Goal: Find specific page/section: Find specific page/section

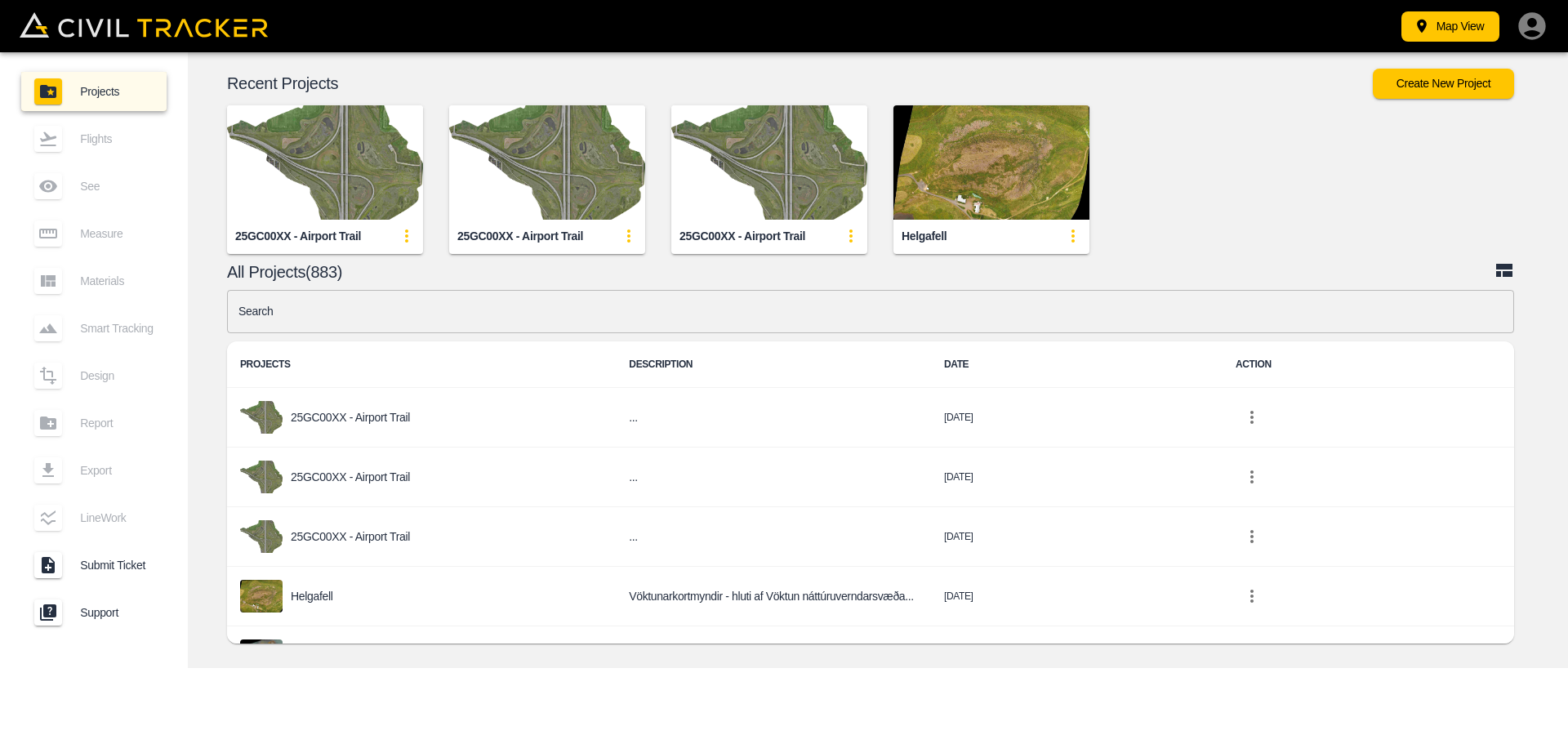
click at [326, 211] on img "button" at bounding box center [325, 163] width 196 height 115
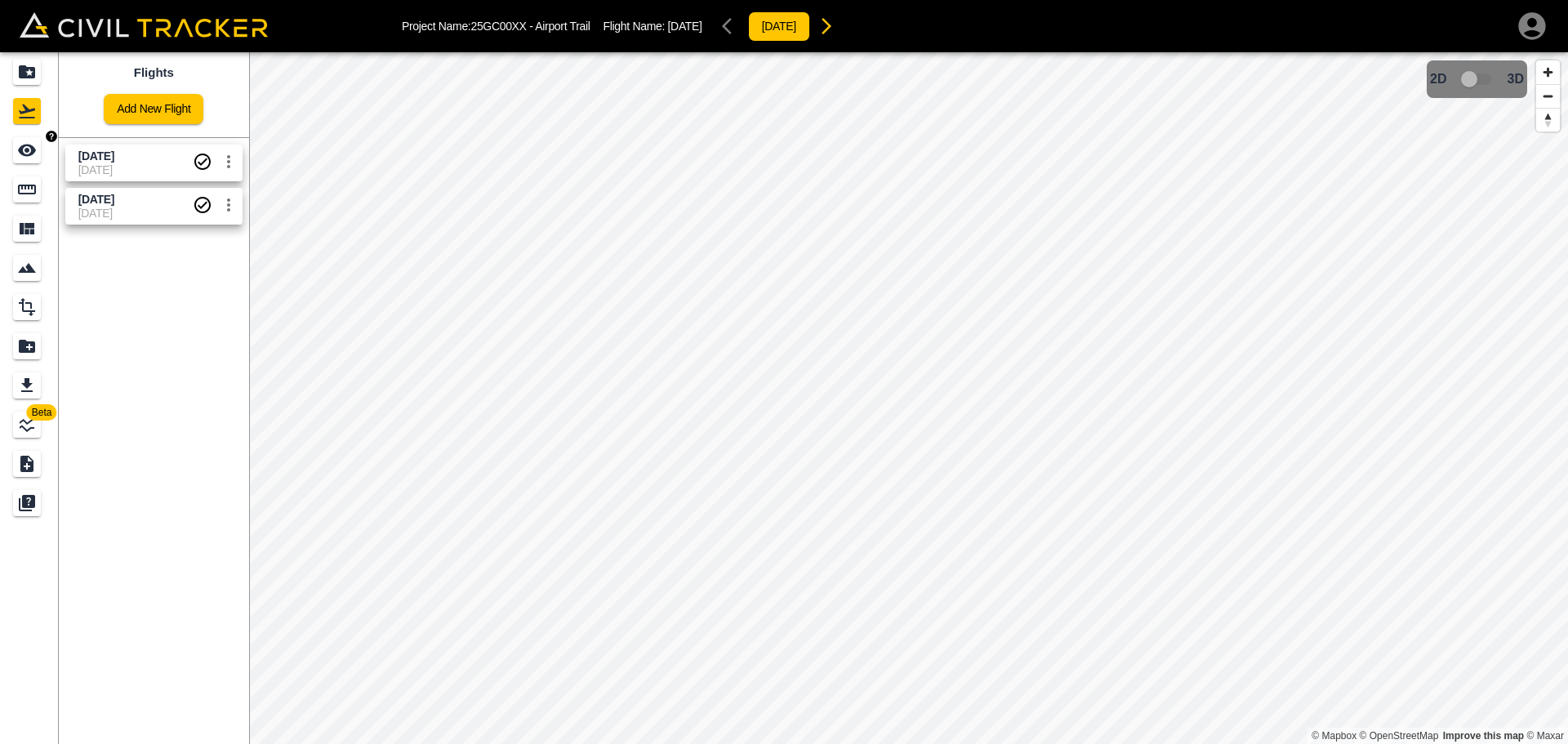
click at [42, 149] on div "See" at bounding box center [29, 150] width 33 height 27
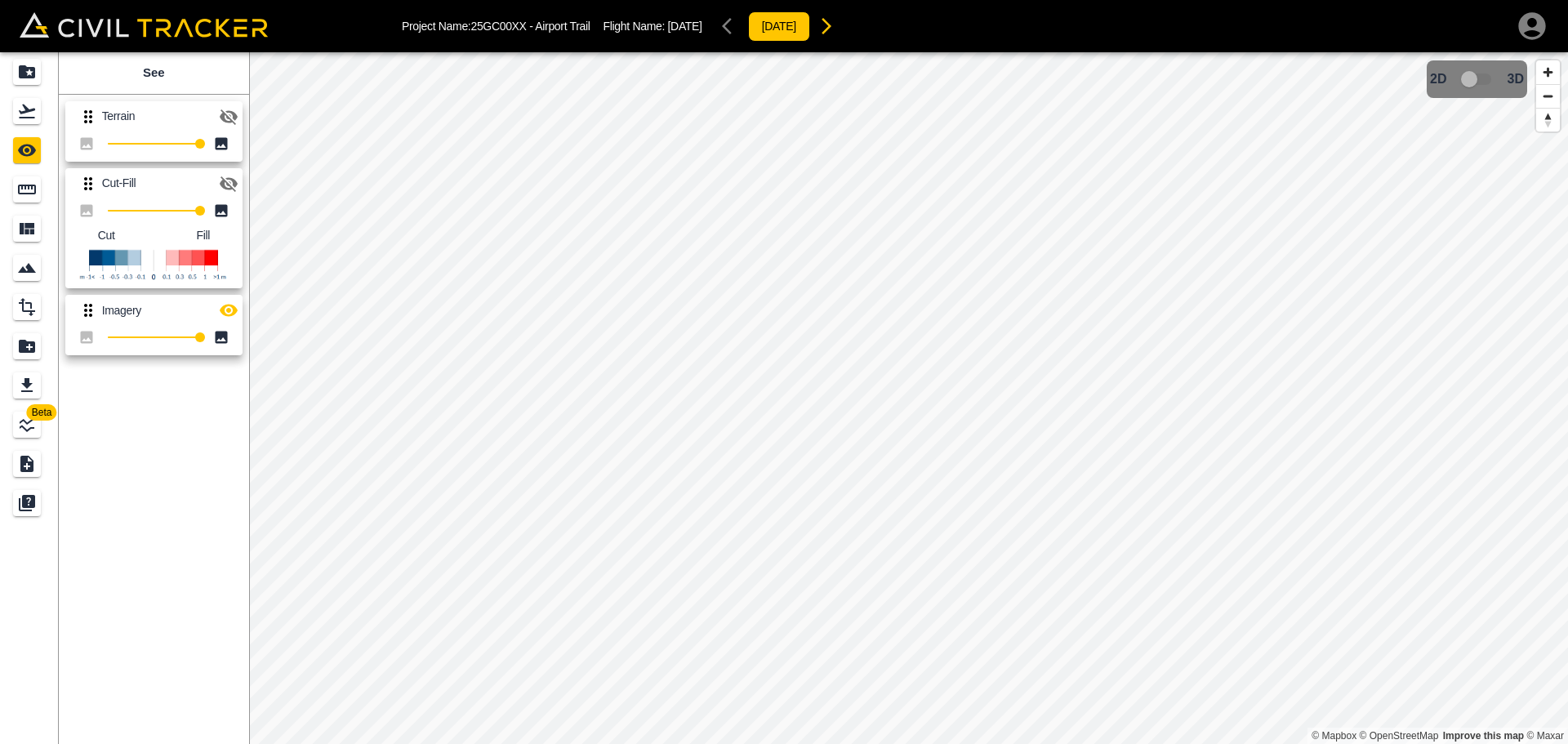
click at [228, 116] on icon "button" at bounding box center [229, 117] width 18 height 15
click at [34, 108] on icon "Flights" at bounding box center [27, 110] width 20 height 20
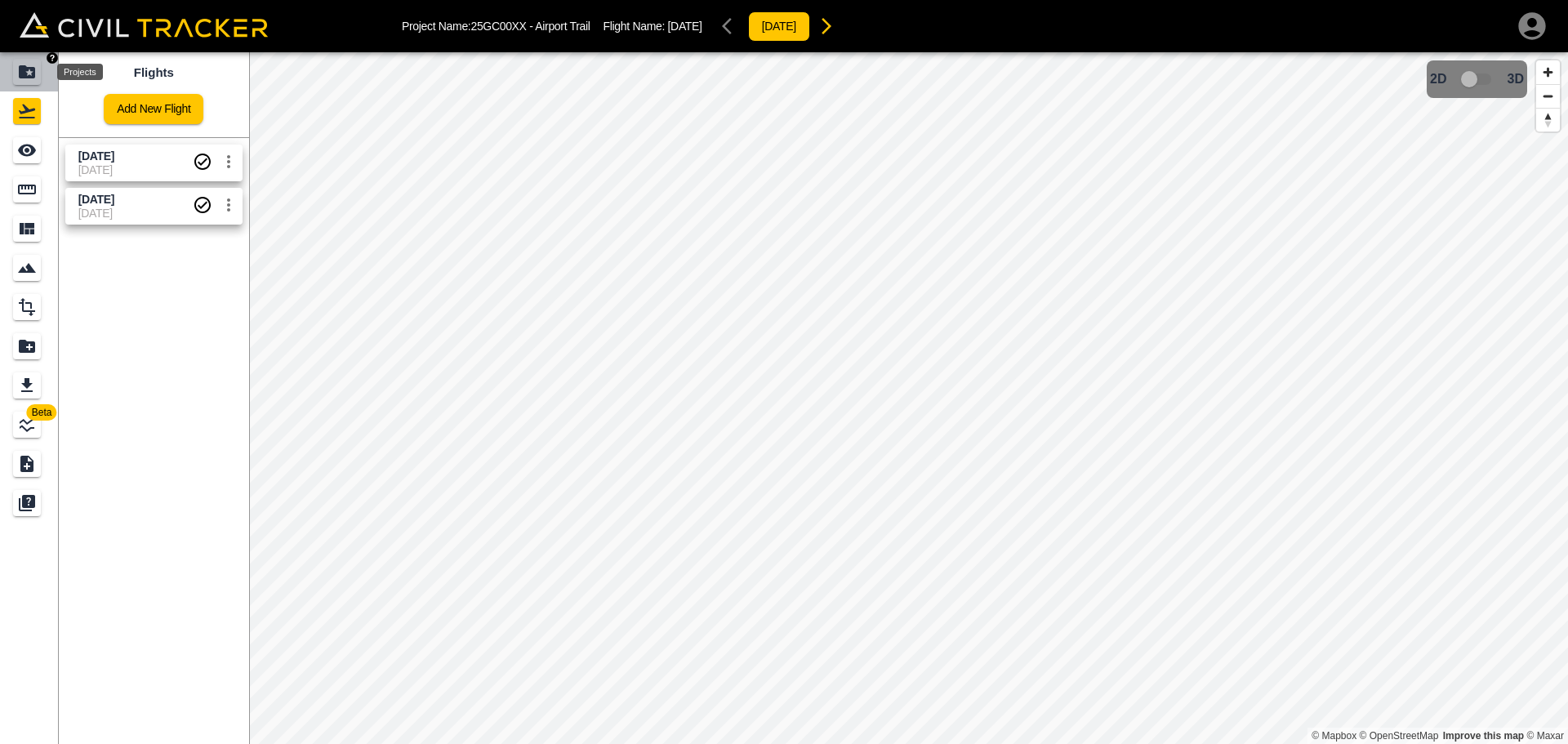
click at [18, 77] on icon "Projects" at bounding box center [27, 71] width 20 height 20
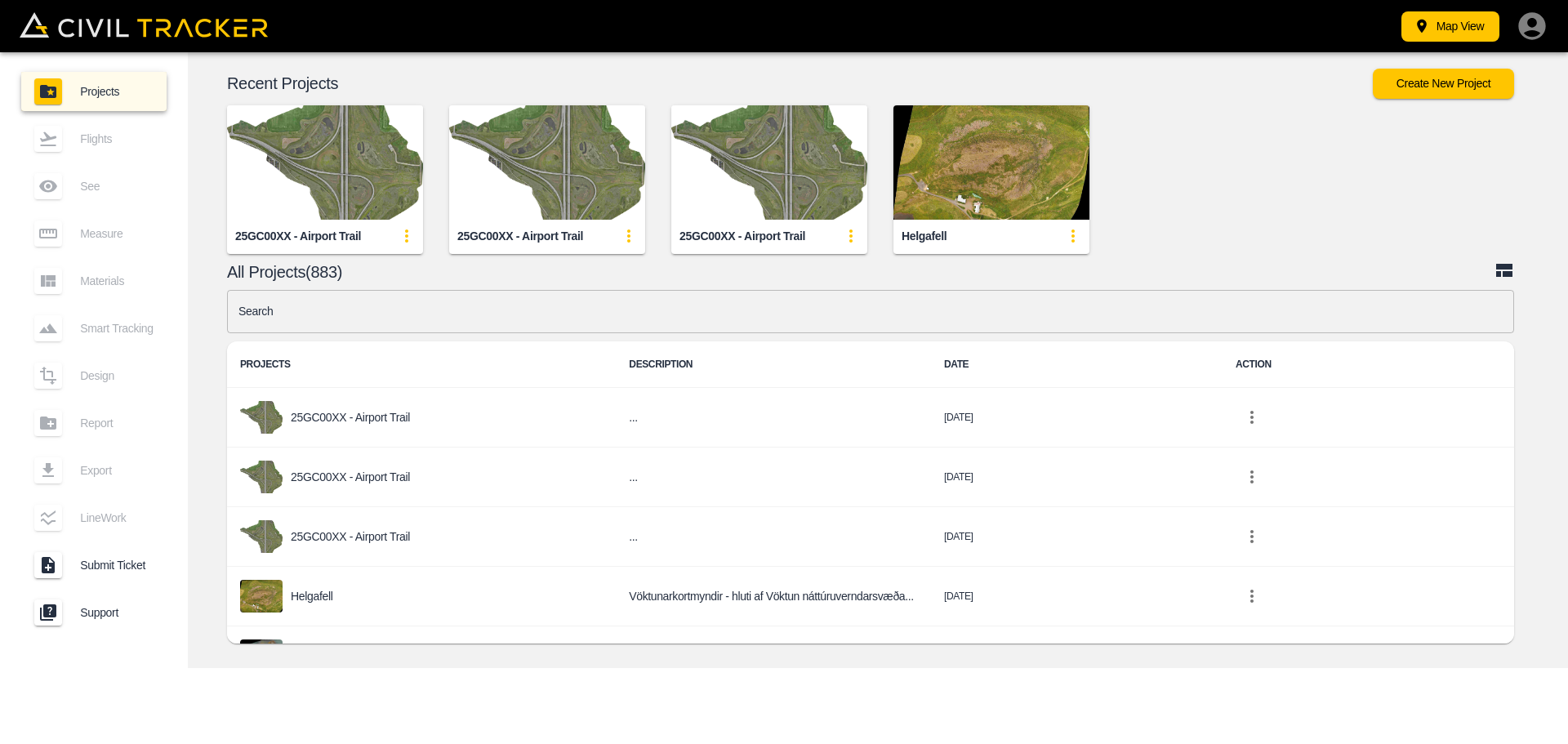
click at [26, 74] on link "Projects" at bounding box center [94, 92] width 146 height 39
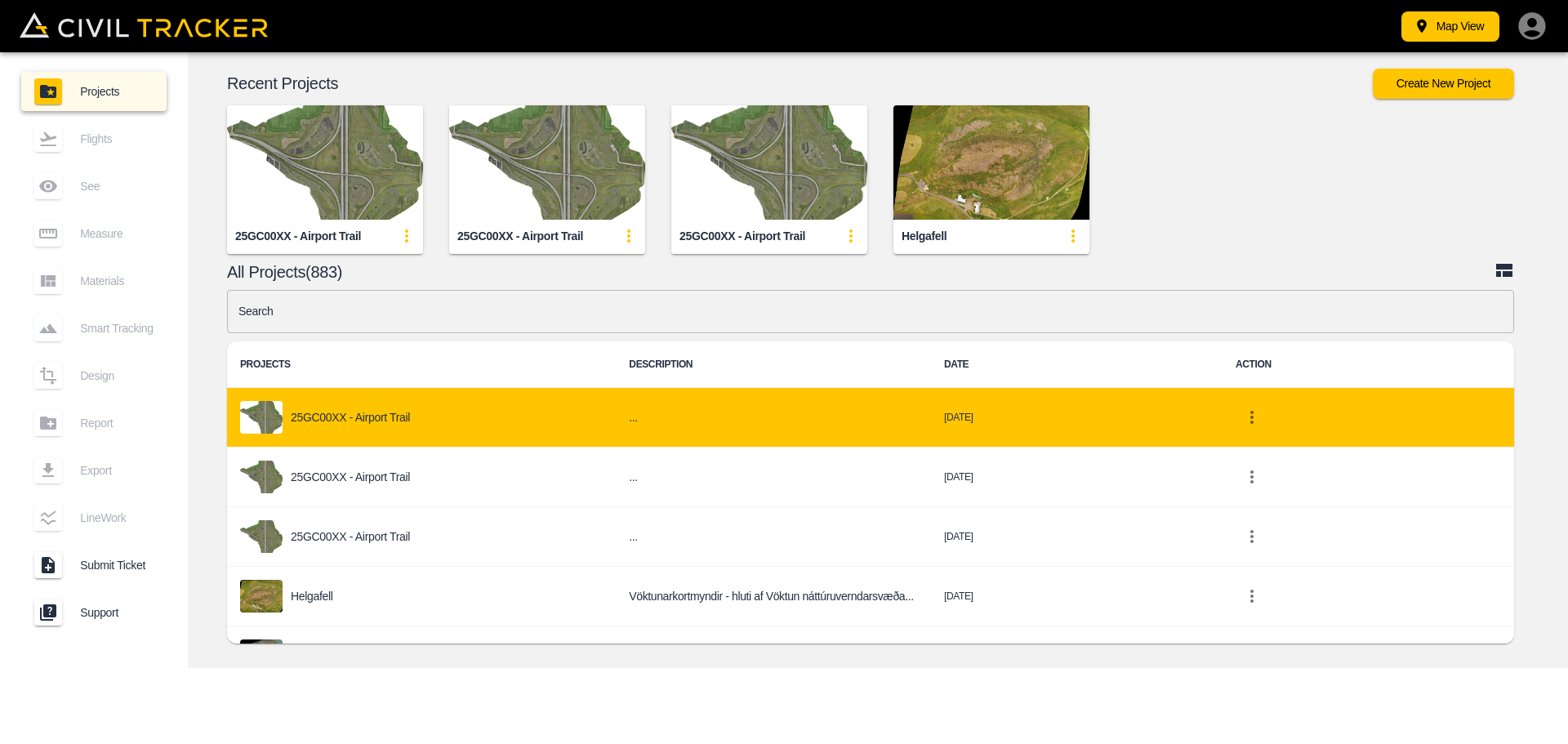
click at [1321, 255] on div "Recent Projects Create New Project 25GC00XX - Airport Trail 25GC00XX - Airport …" at bounding box center [878, 360] width 1380 height 616
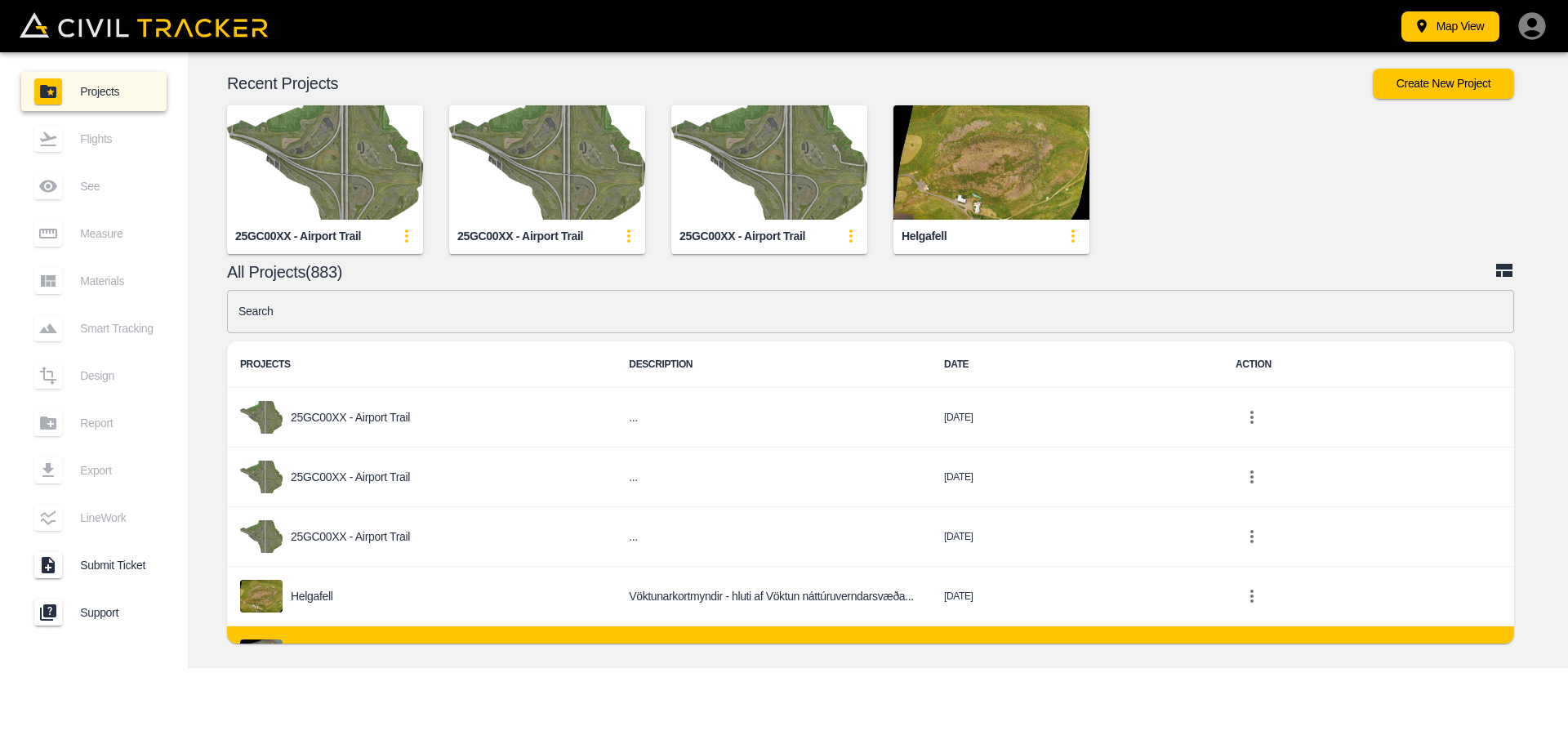
click at [317, 649] on p "Súgandisey" at bounding box center [319, 655] width 57 height 13
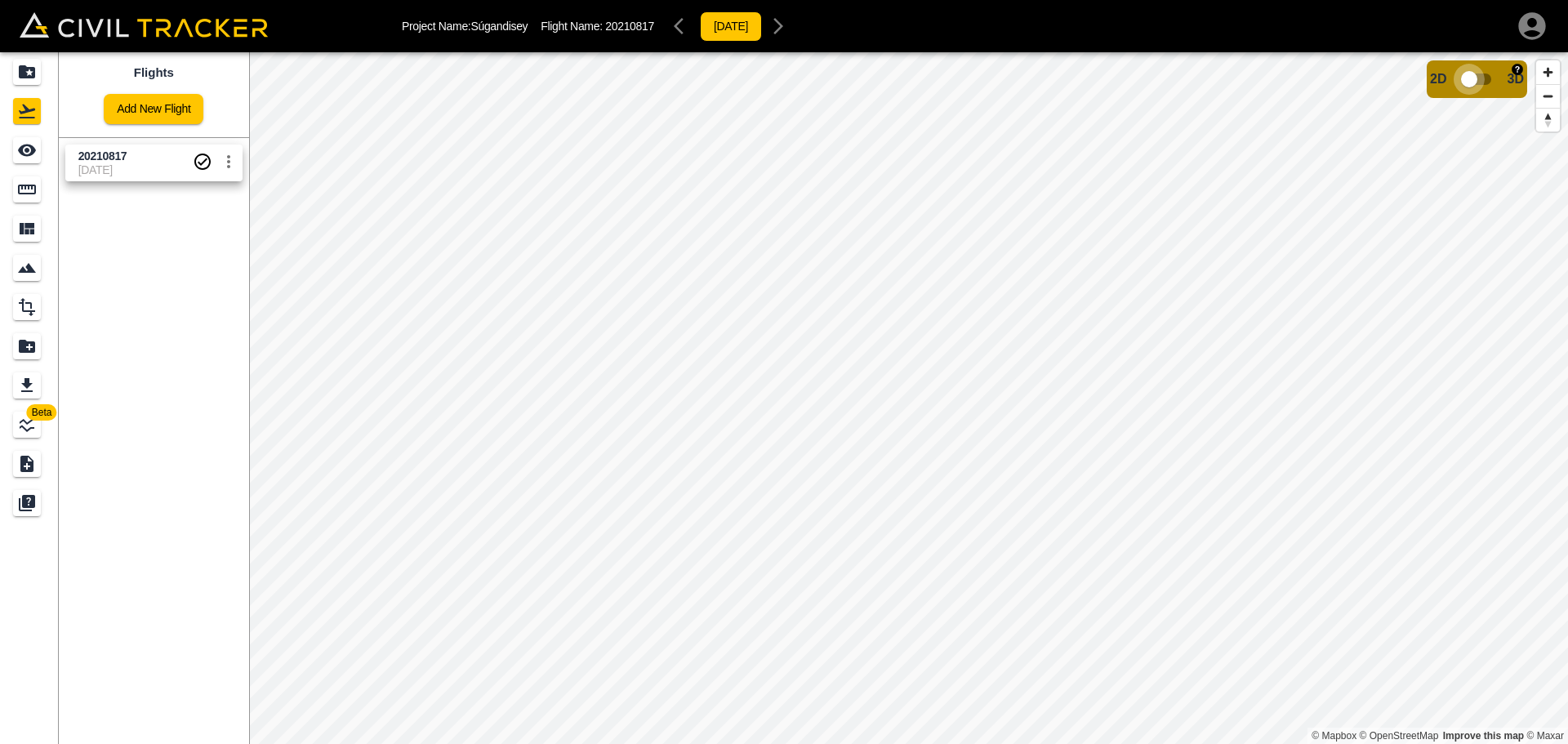
click at [1486, 81] on input "checkbox" at bounding box center [1470, 79] width 93 height 31
click at [1511, 78] on input "checkbox" at bounding box center [1518, 74] width 93 height 31
